Goal: Transaction & Acquisition: Download file/media

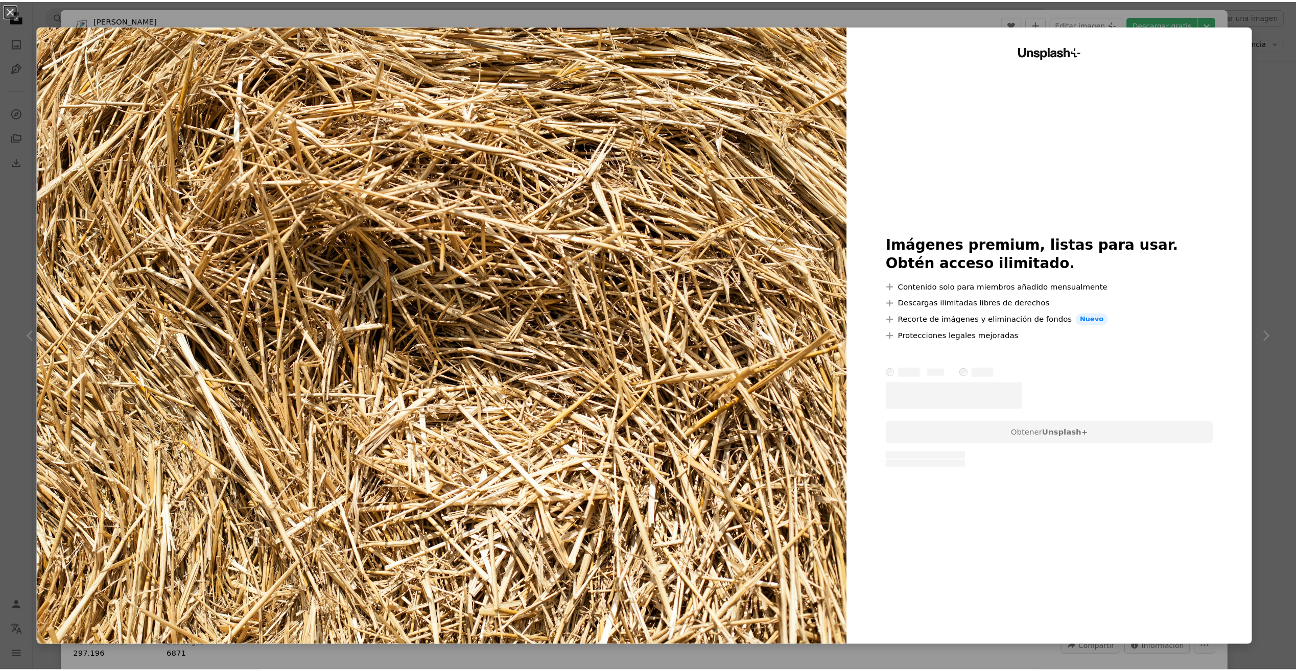
scroll to position [0, 120]
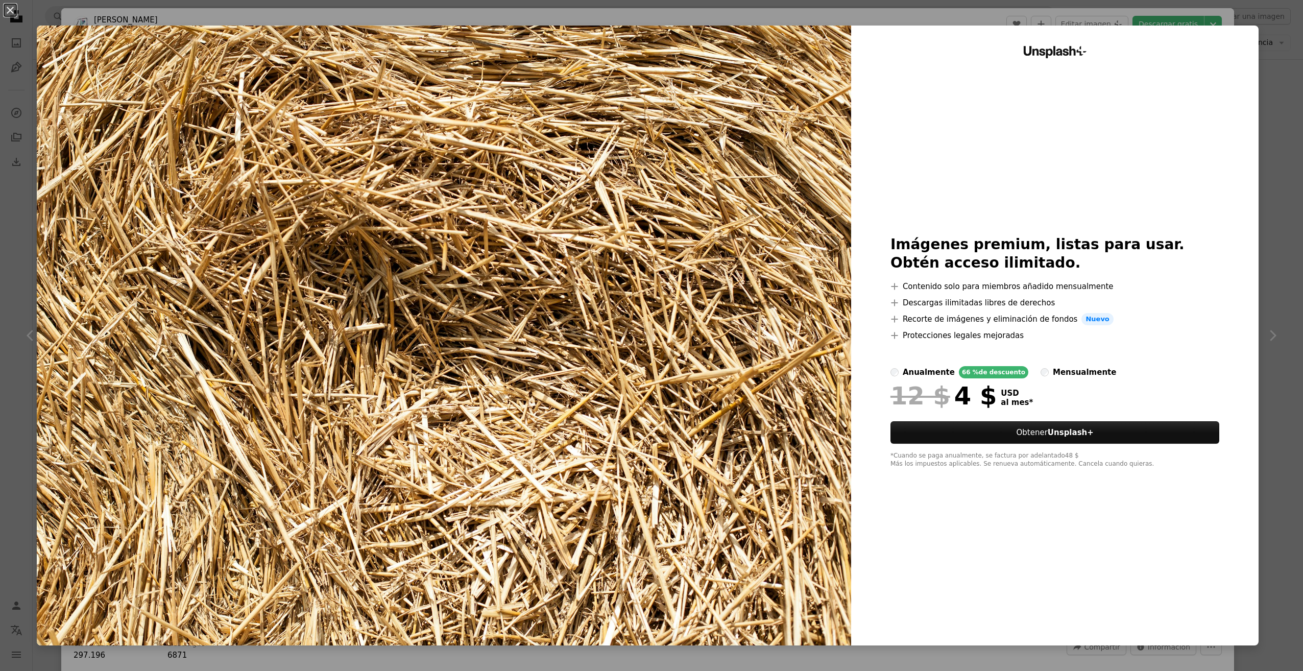
click at [1262, 41] on div "An X shape Unsplash+ Imágenes premium, listas para usar. Obtén acceso ilimitado…" at bounding box center [651, 335] width 1303 height 671
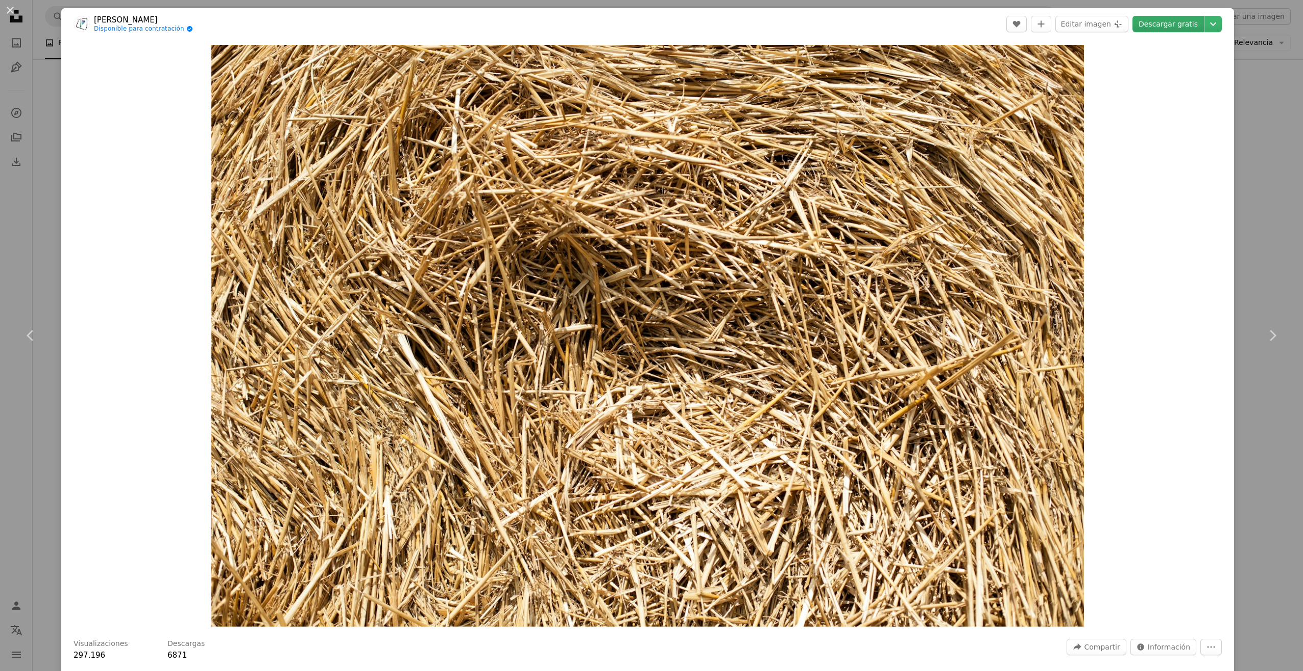
click at [1176, 28] on link "Descargar gratis" at bounding box center [1168, 24] width 71 height 16
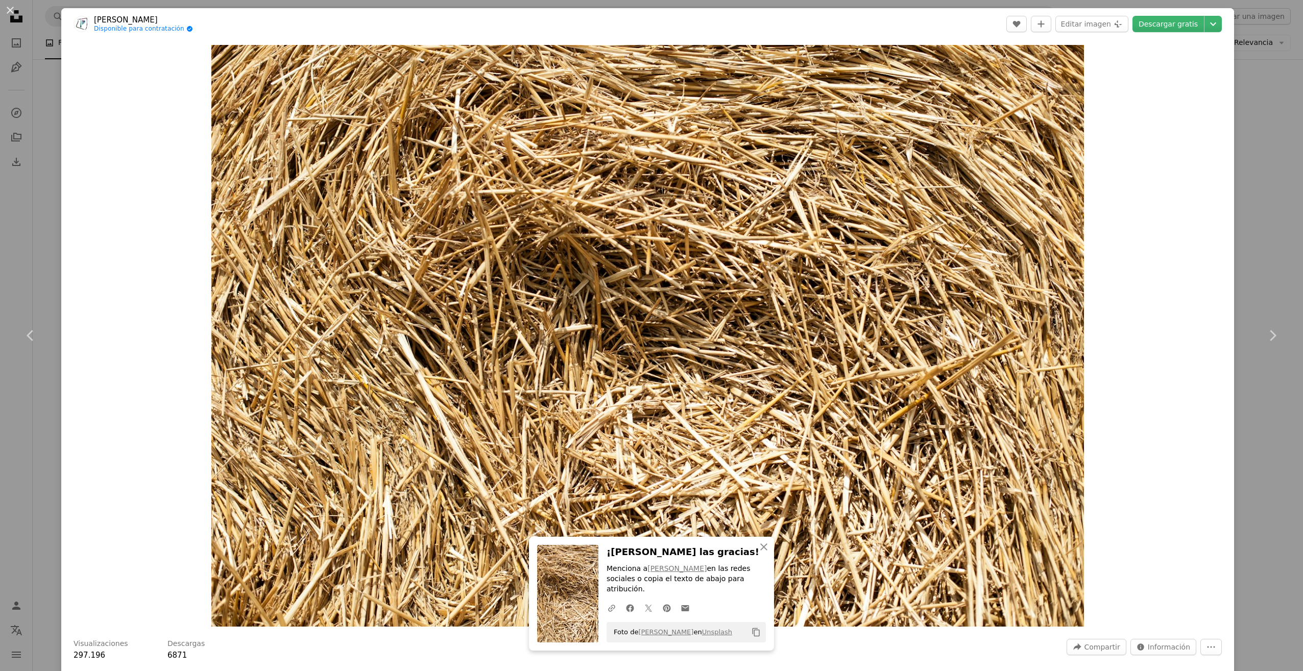
click at [1268, 230] on div "An X shape Chevron left Chevron right An X shape Cerrar ¡[PERSON_NAME] las grac…" at bounding box center [651, 335] width 1303 height 671
